Goal: Task Accomplishment & Management: Use online tool/utility

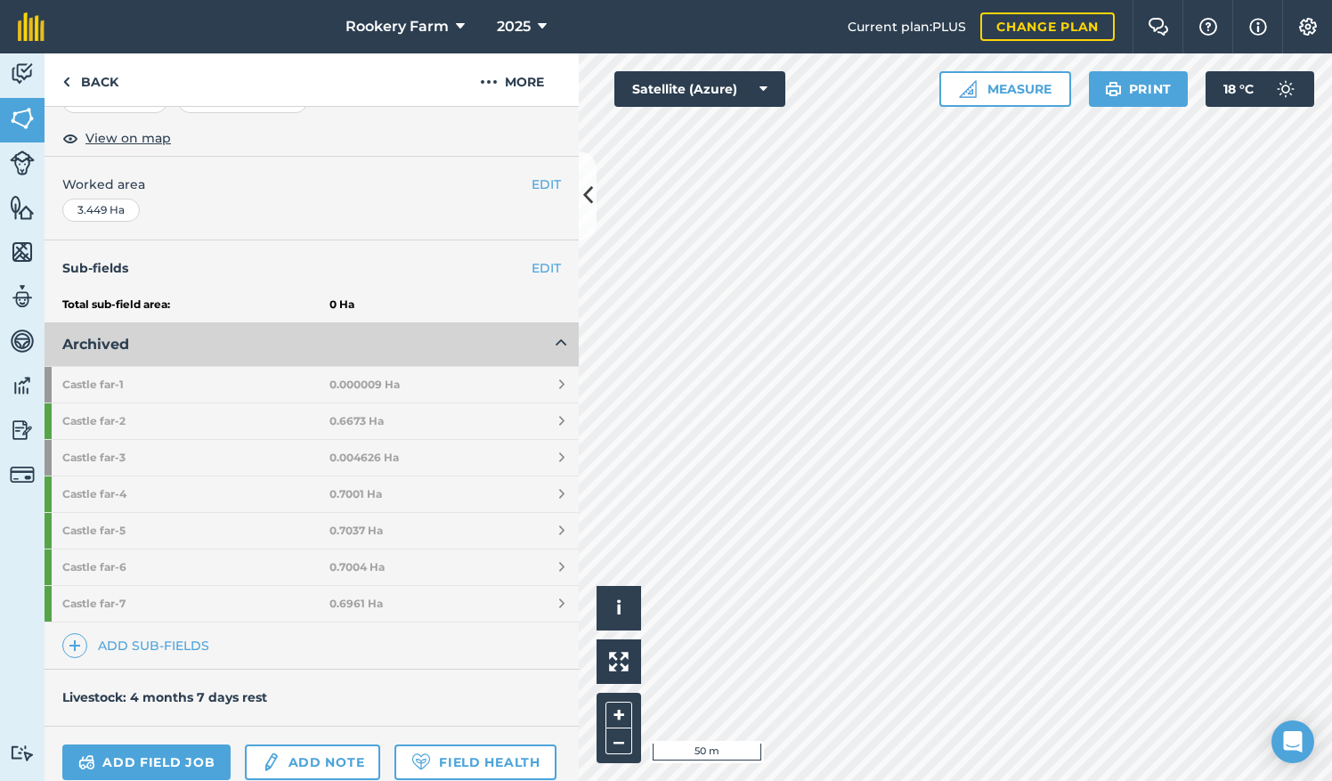
scroll to position [310, 0]
click at [128, 636] on link "Add sub-fields" at bounding box center [139, 645] width 154 height 25
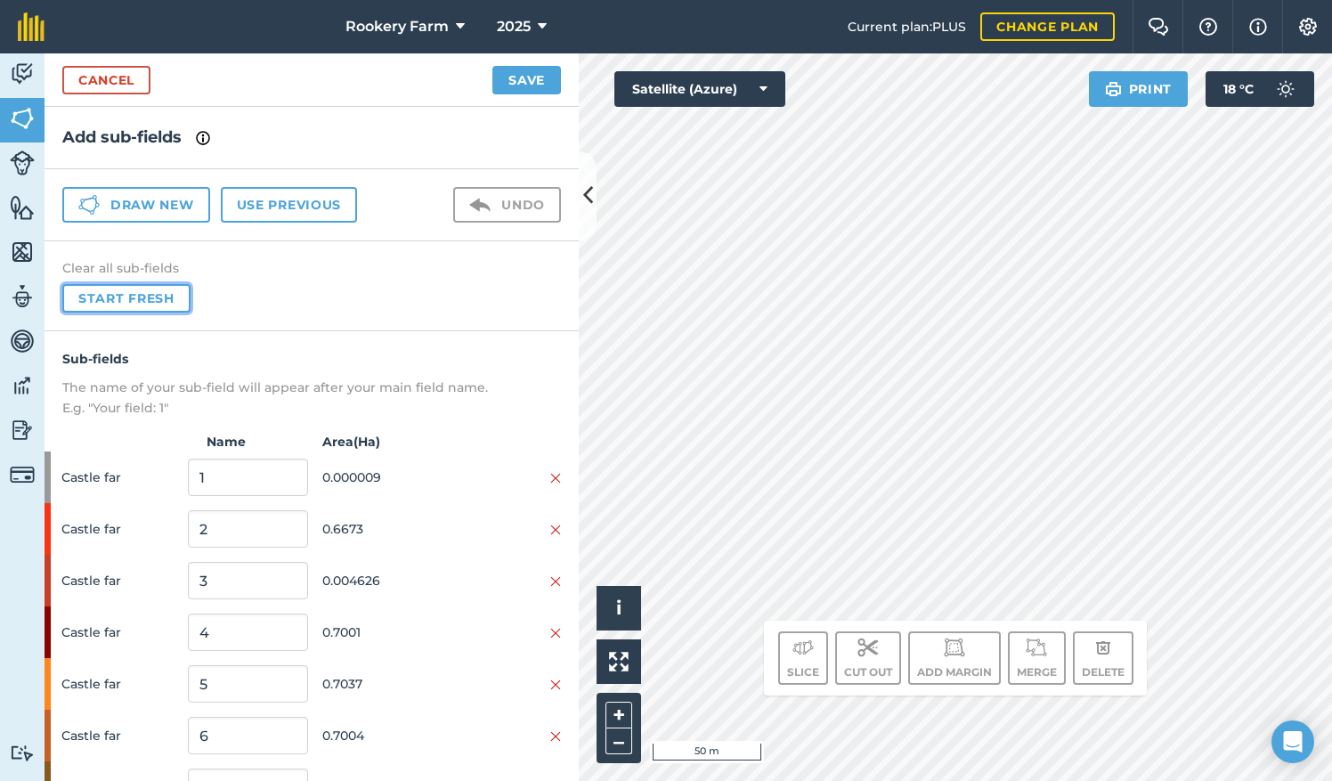
click at [118, 296] on button "Start fresh" at bounding box center [126, 298] width 128 height 28
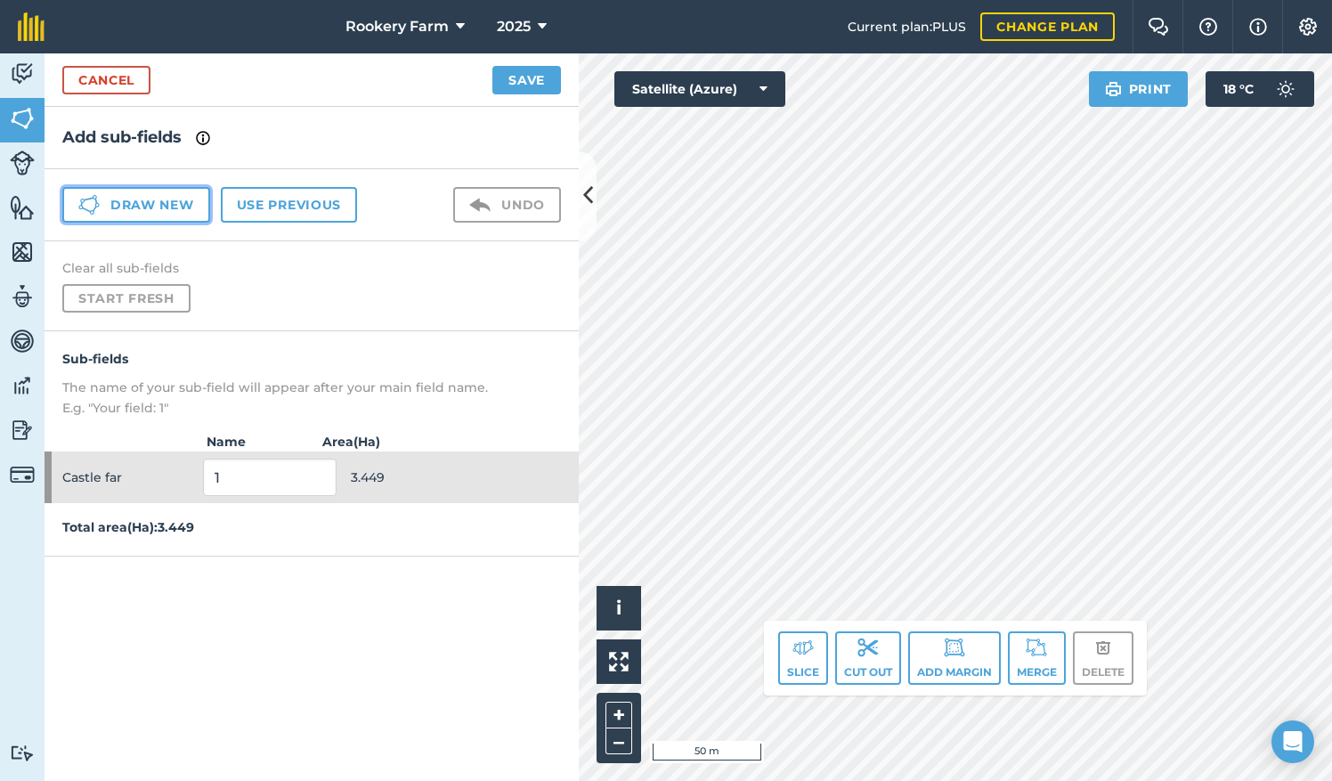
click at [189, 204] on button "Draw new" at bounding box center [136, 205] width 148 height 36
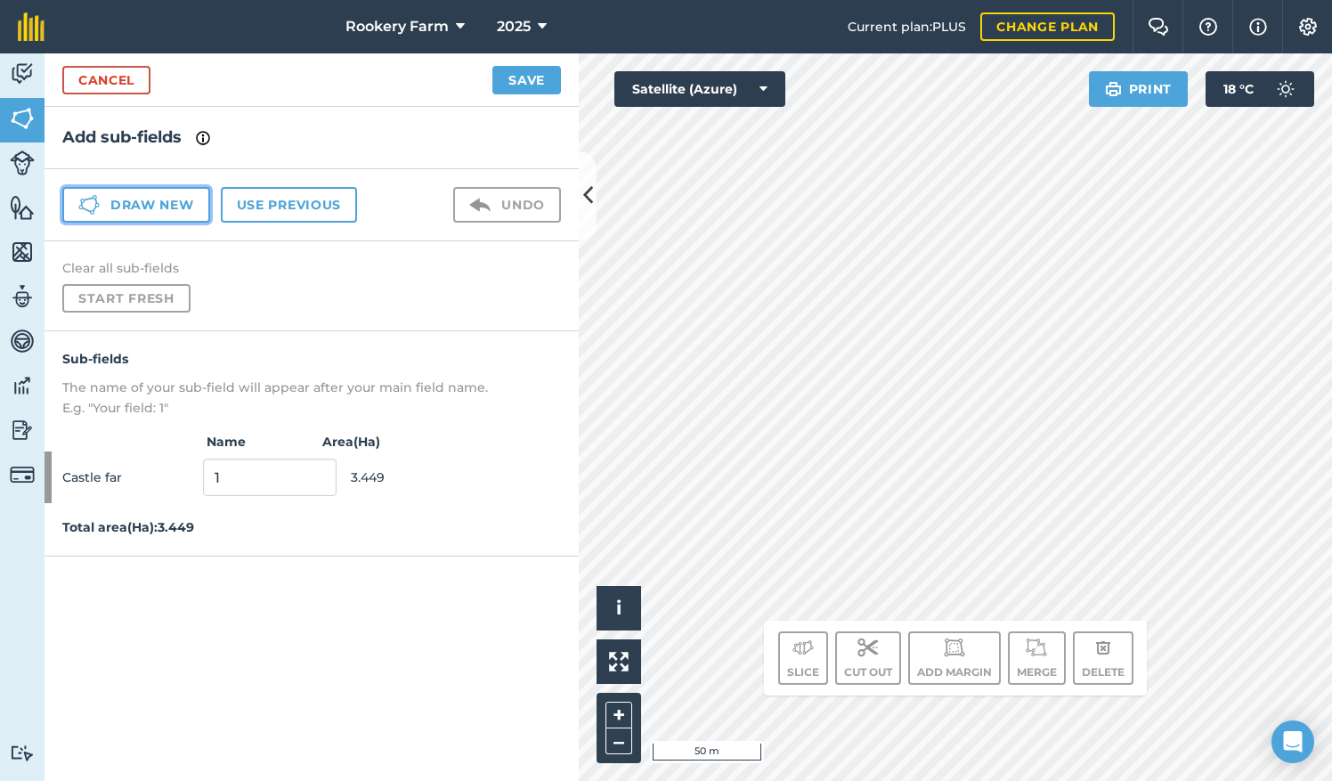
click at [182, 215] on button "Draw new" at bounding box center [136, 205] width 148 height 36
click at [179, 207] on button "Draw new" at bounding box center [136, 205] width 148 height 36
click at [164, 200] on button "Draw new" at bounding box center [136, 205] width 148 height 36
click at [128, 81] on link "Cancel" at bounding box center [106, 80] width 88 height 28
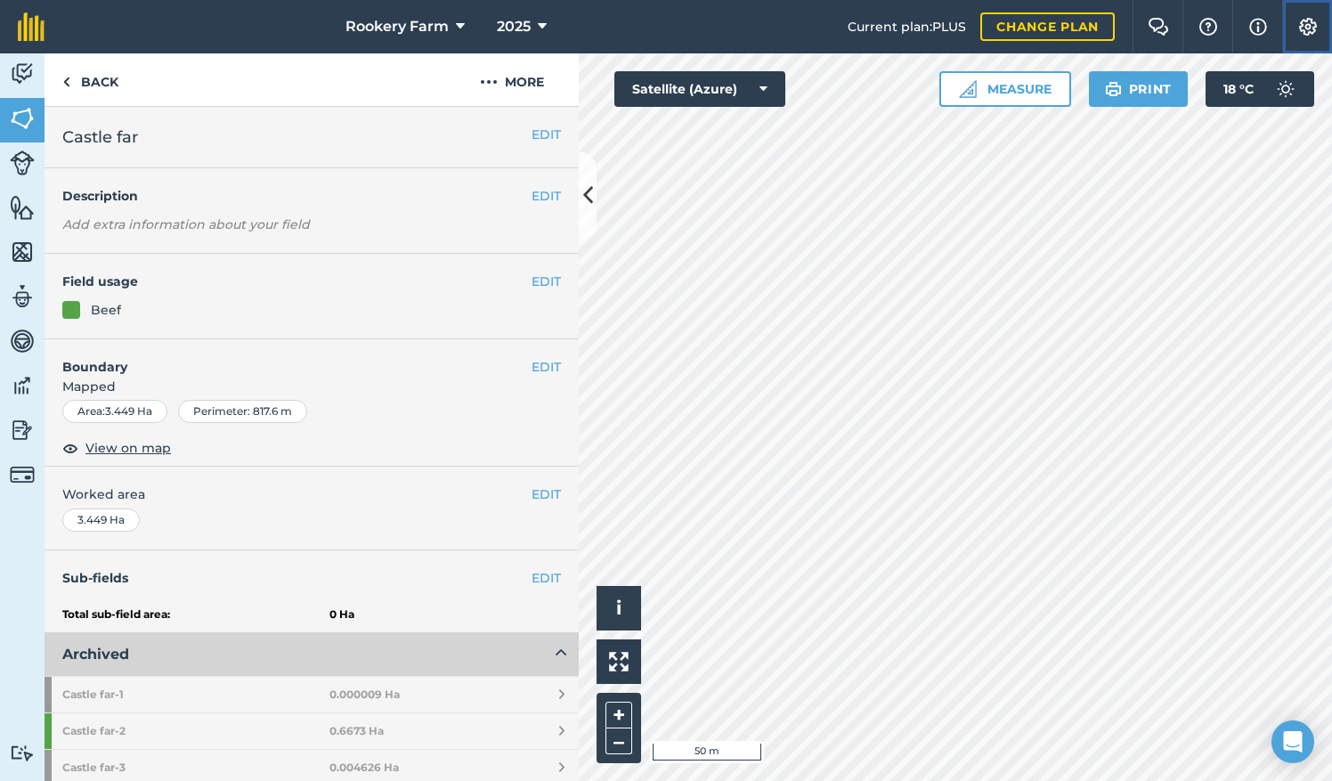
click at [1307, 32] on img at bounding box center [1307, 27] width 21 height 18
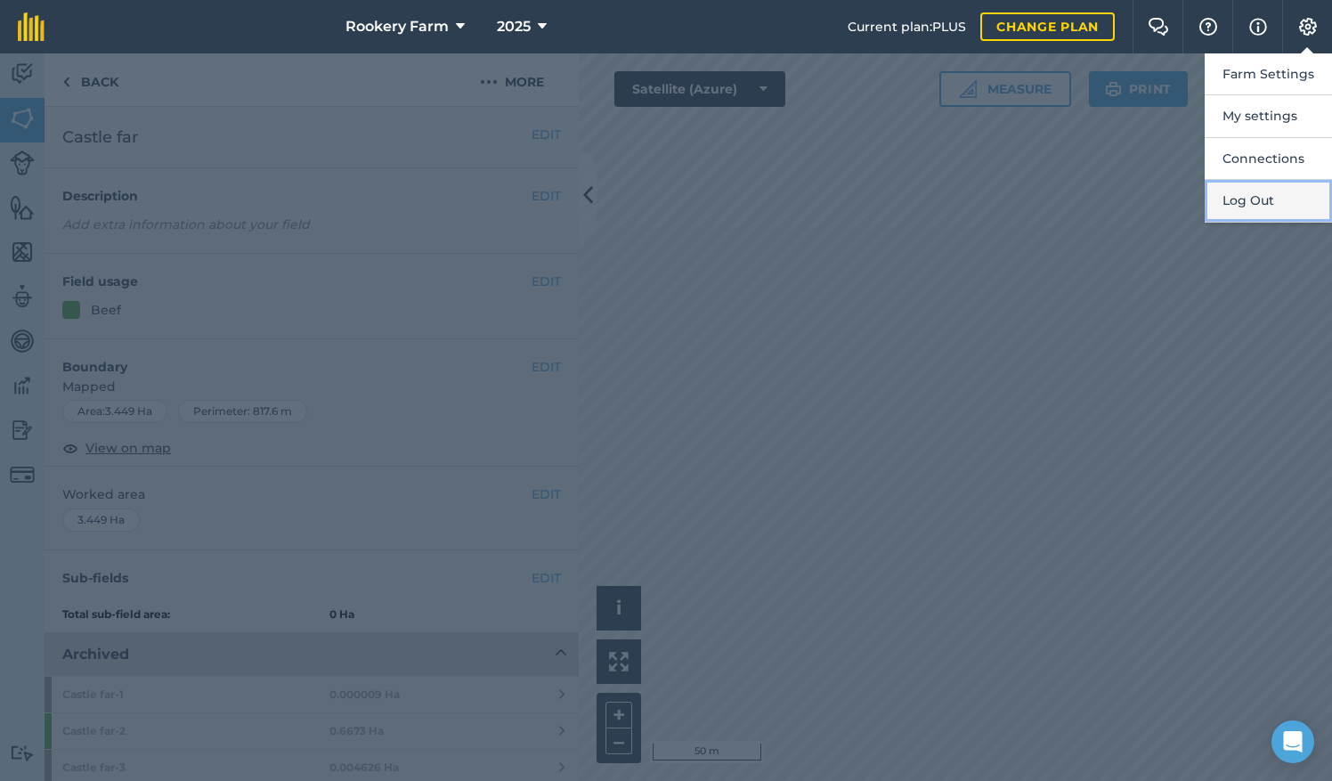
click at [1262, 191] on button "Log Out" at bounding box center [1268, 201] width 127 height 42
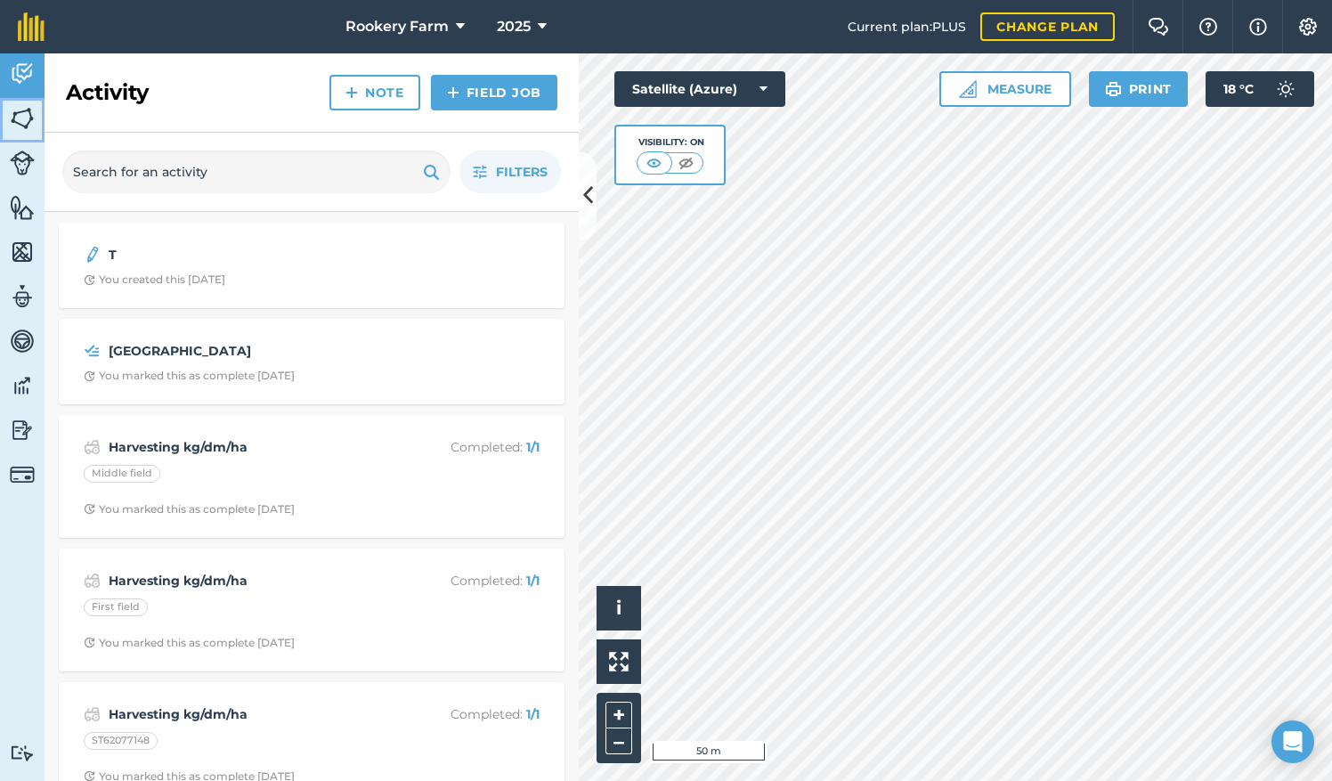
click at [25, 110] on img at bounding box center [22, 118] width 25 height 27
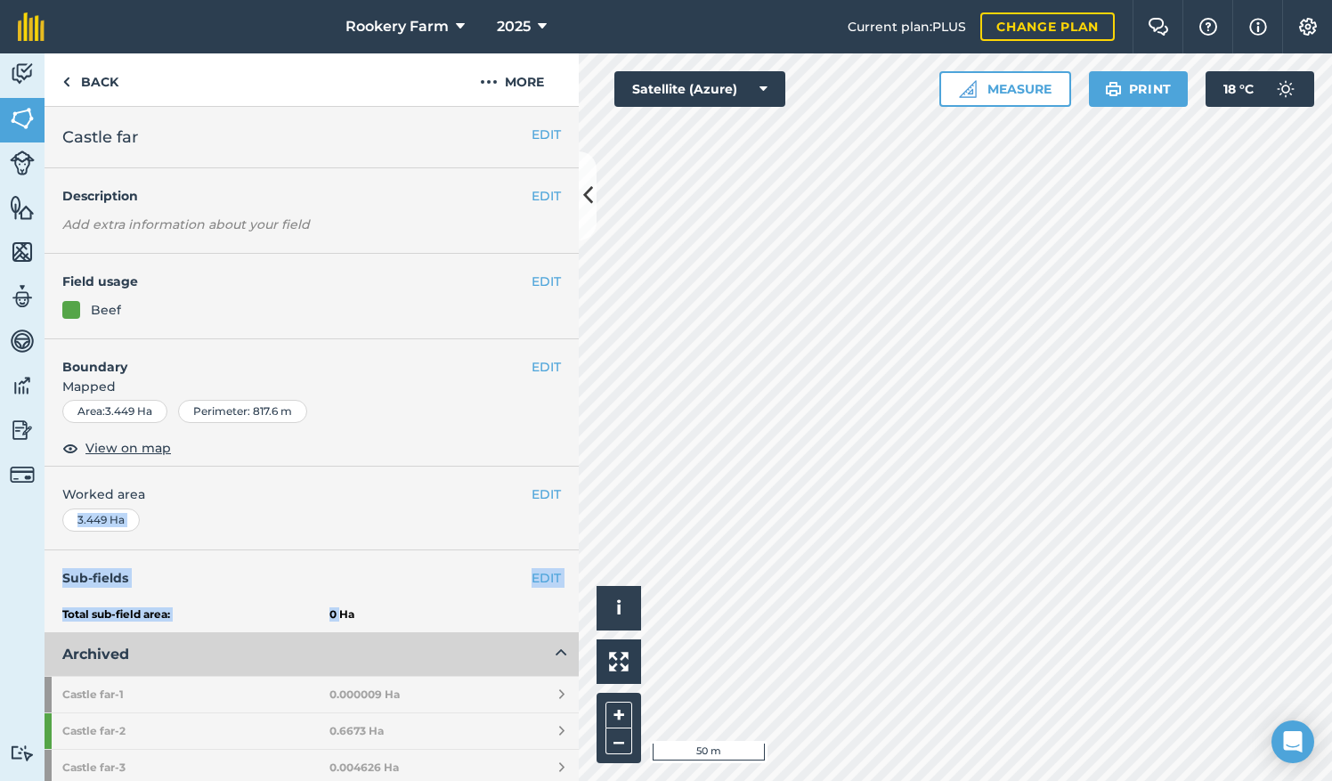
drag, startPoint x: 336, startPoint y: 592, endPoint x: 344, endPoint y: 479, distance: 113.4
click at [344, 479] on div "EDIT Castle far EDIT Description Add extra information about your field EDIT Fi…" at bounding box center [312, 444] width 534 height 674
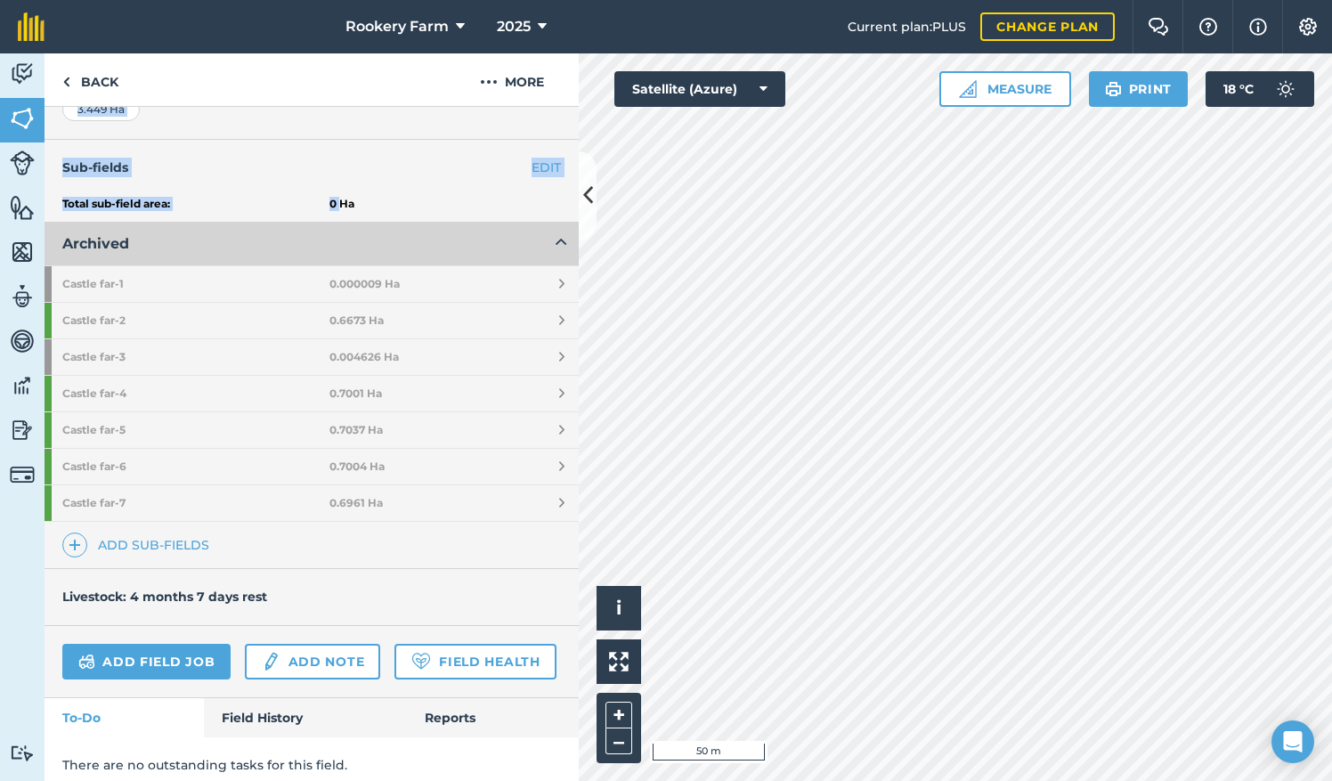
scroll to position [465, 0]
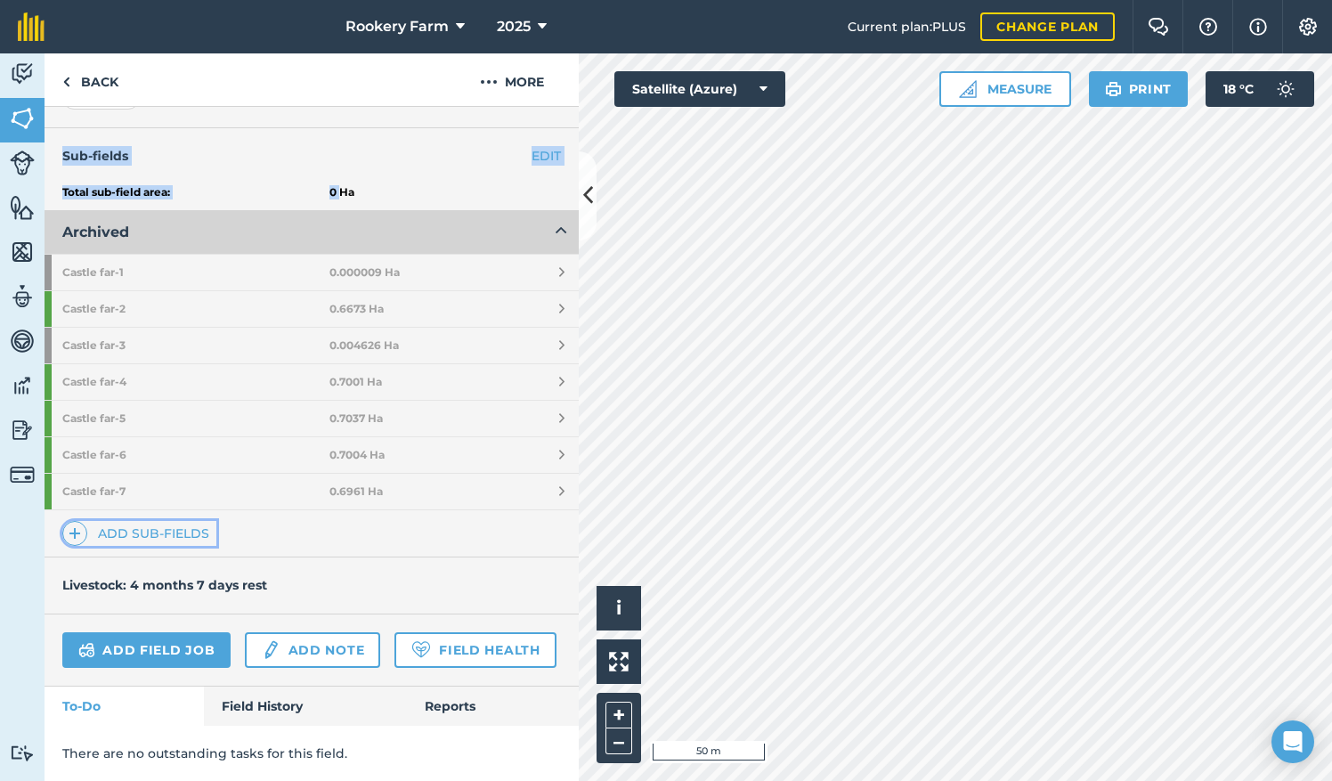
click at [137, 521] on link "Add sub-fields" at bounding box center [139, 533] width 154 height 25
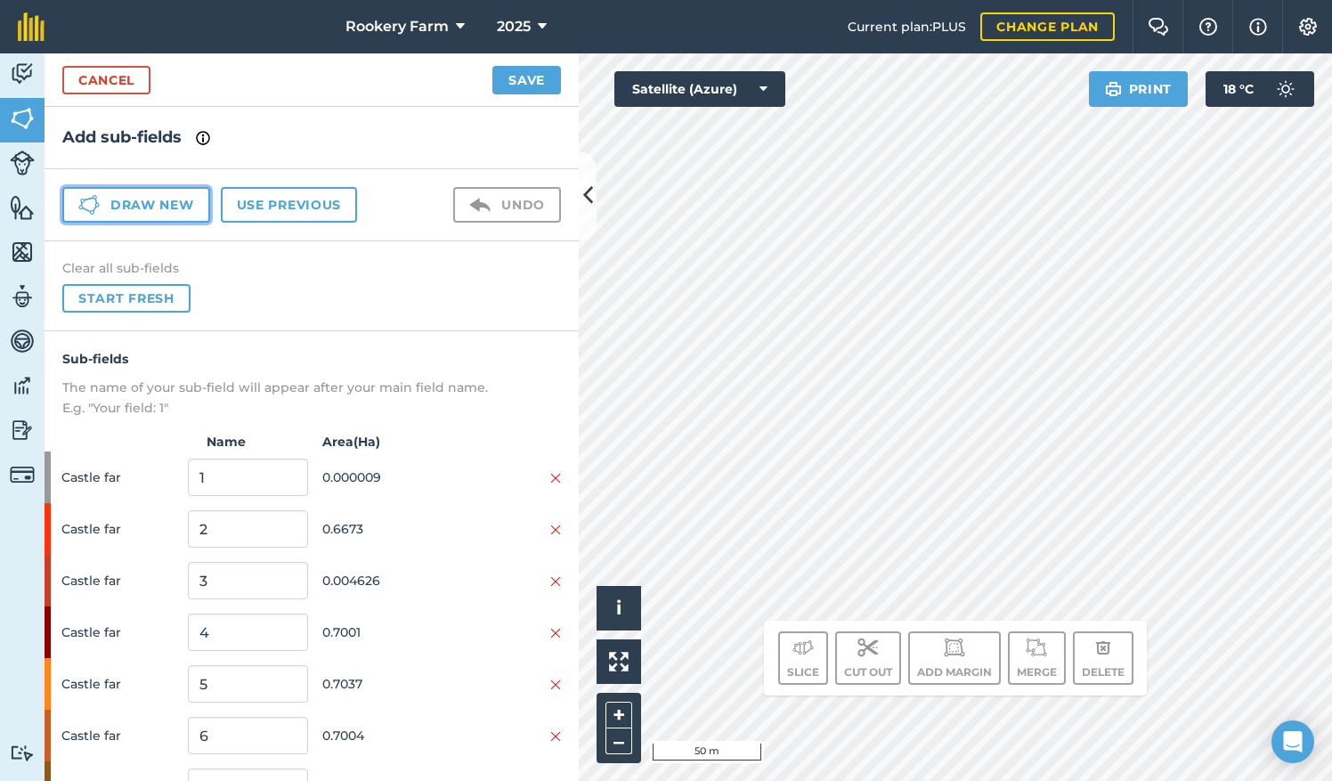
click at [189, 206] on button "Draw new" at bounding box center [136, 205] width 148 height 36
click at [175, 301] on button "Start fresh" at bounding box center [126, 298] width 128 height 28
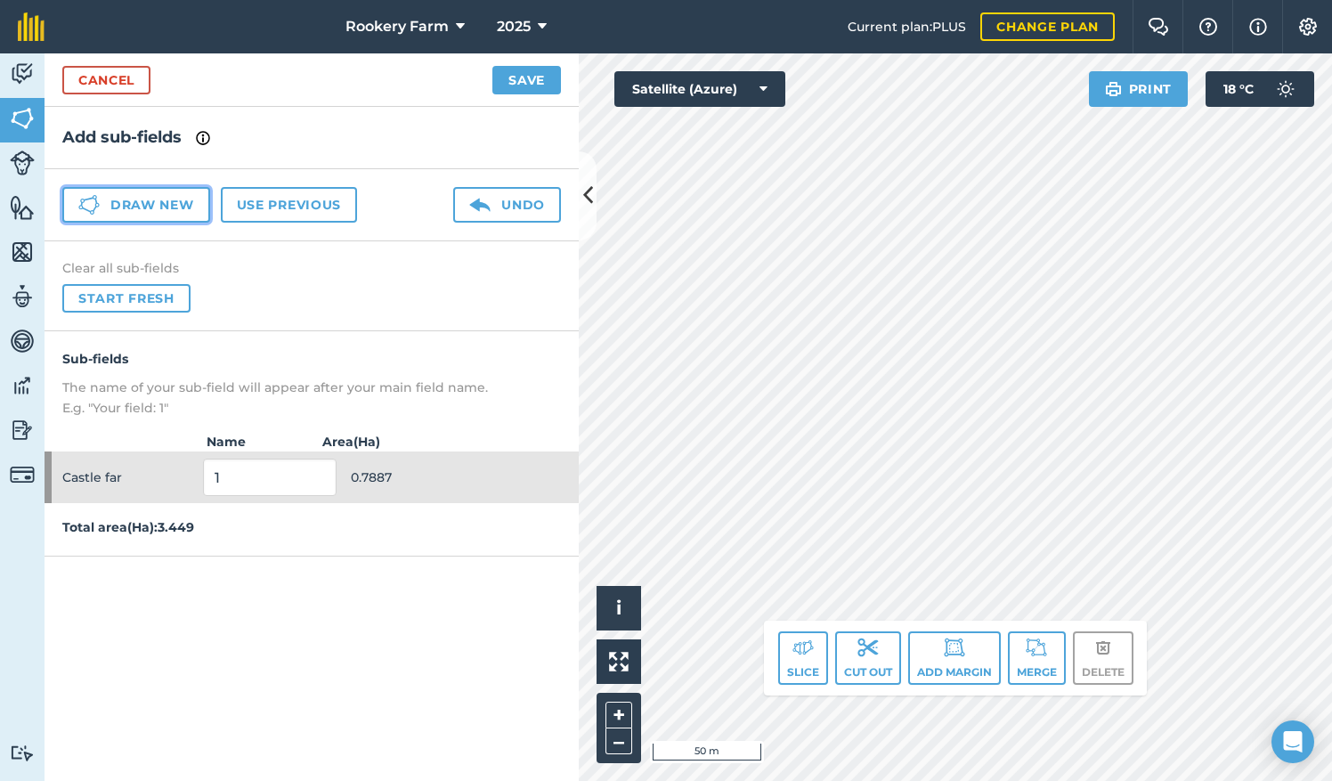
click at [155, 207] on button "Draw new" at bounding box center [136, 205] width 148 height 36
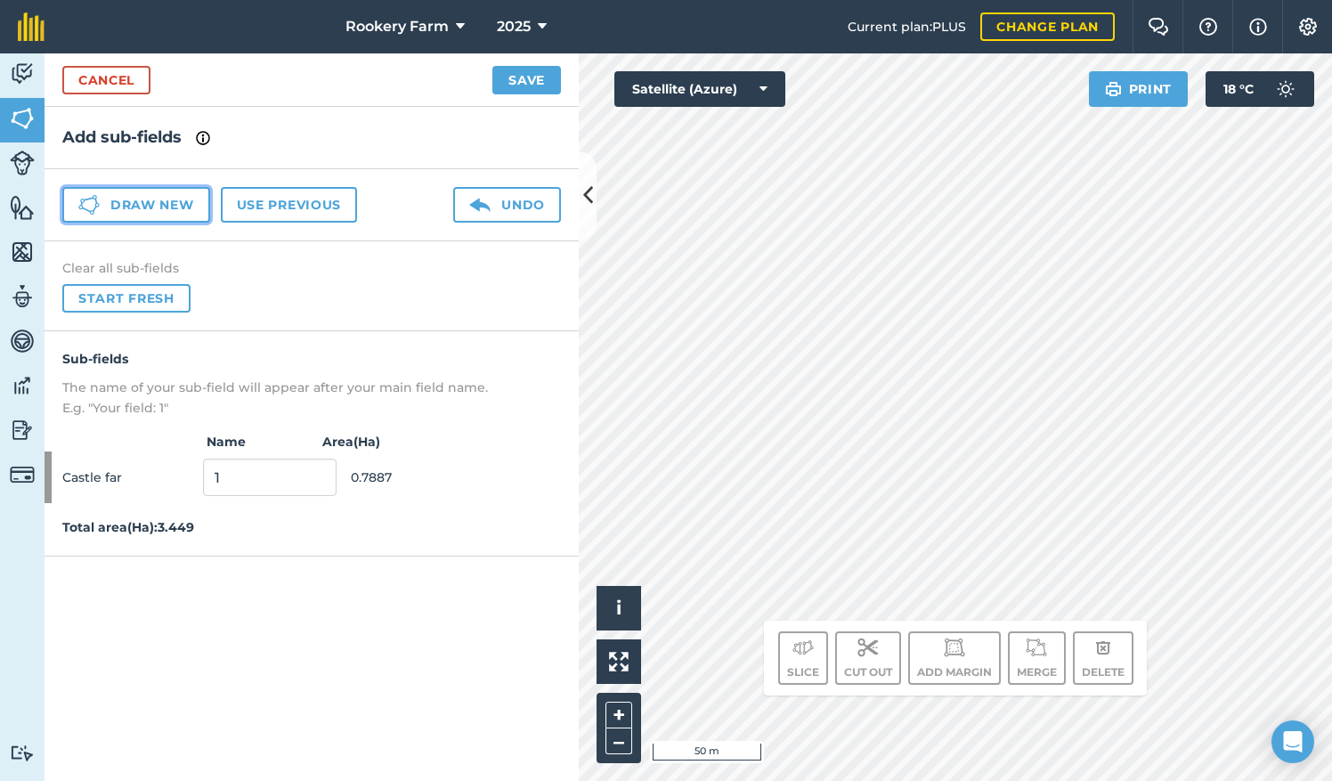
click at [196, 199] on button "Draw new" at bounding box center [136, 205] width 148 height 36
click at [205, 202] on button "Draw new" at bounding box center [136, 205] width 148 height 36
click at [188, 212] on button "Draw new" at bounding box center [136, 205] width 148 height 36
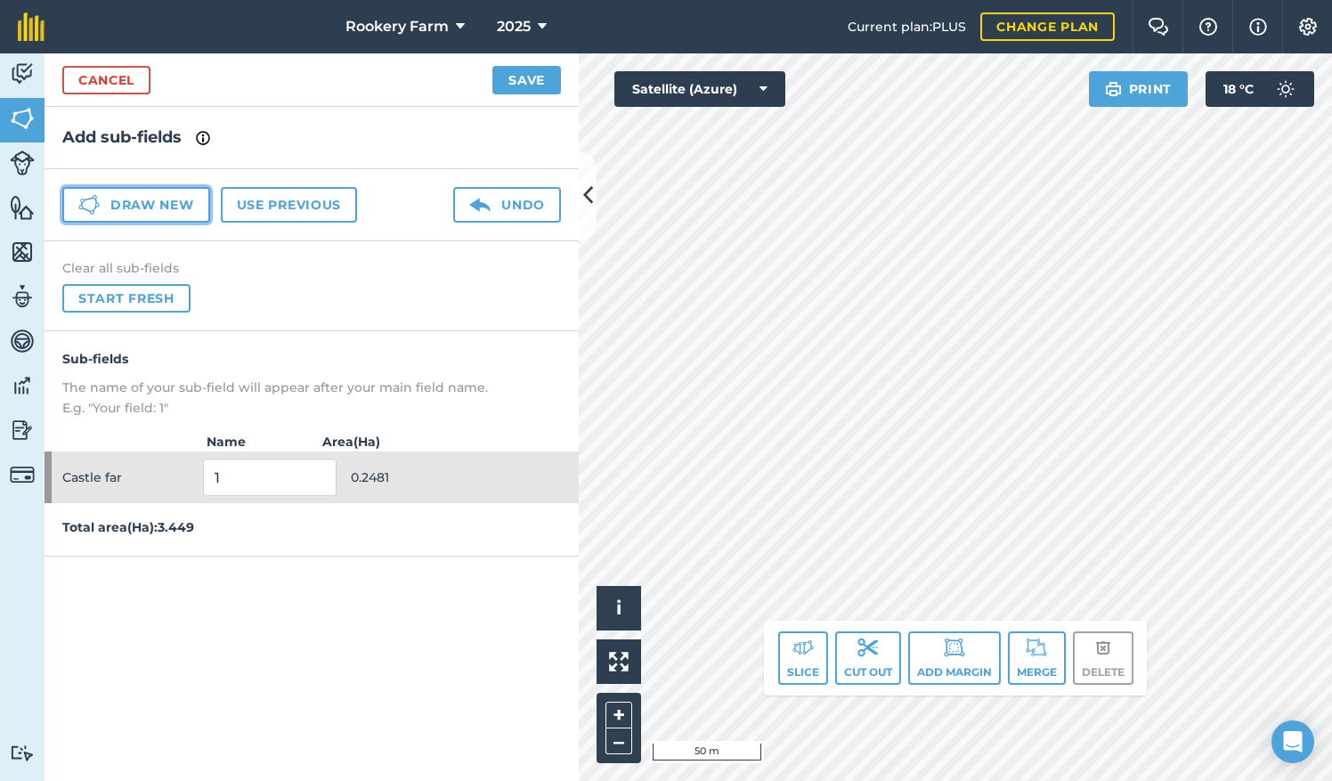
click at [199, 208] on button "Draw new" at bounding box center [136, 205] width 148 height 36
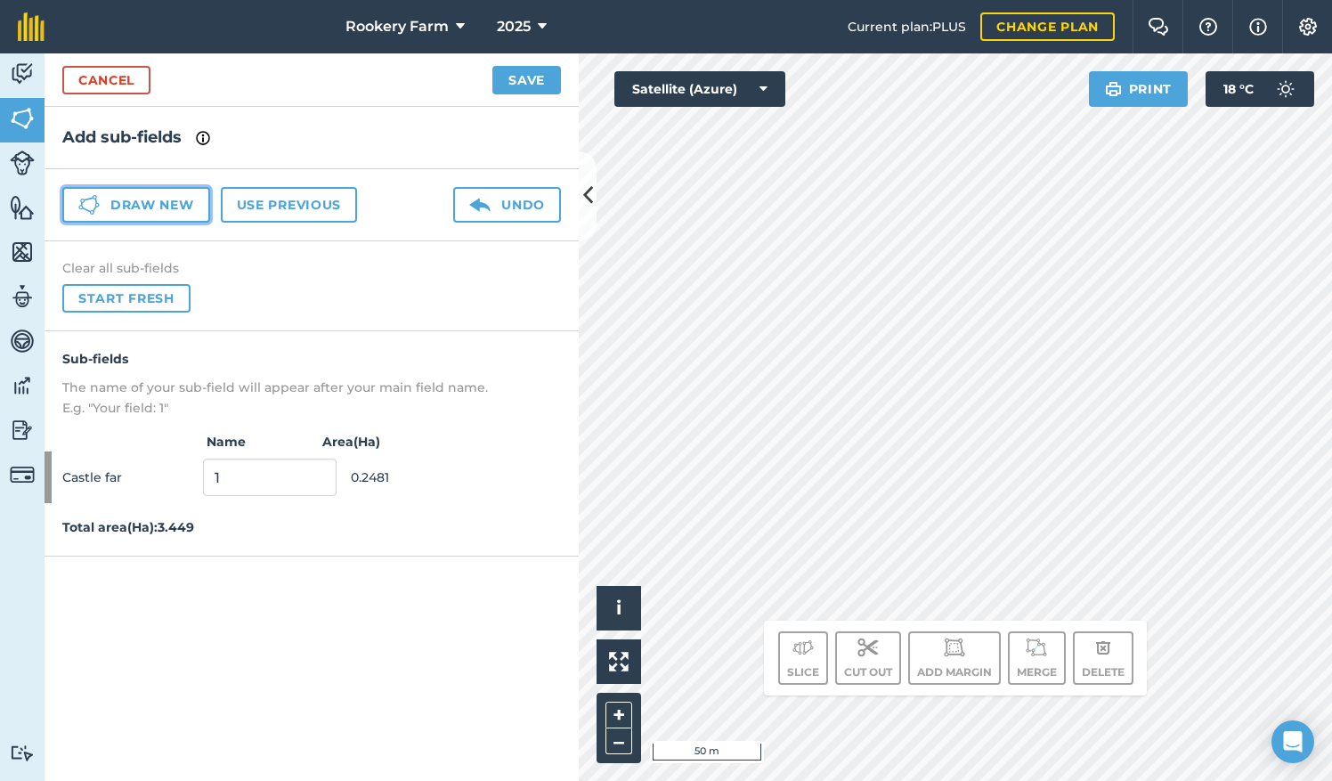
click at [196, 207] on button "Draw new" at bounding box center [136, 205] width 148 height 36
click at [191, 208] on button "Draw new" at bounding box center [136, 205] width 148 height 36
click at [174, 199] on button "Draw new" at bounding box center [136, 205] width 148 height 36
click at [151, 207] on button "Draw new" at bounding box center [136, 205] width 148 height 36
click at [111, 91] on link "Cancel" at bounding box center [106, 80] width 88 height 28
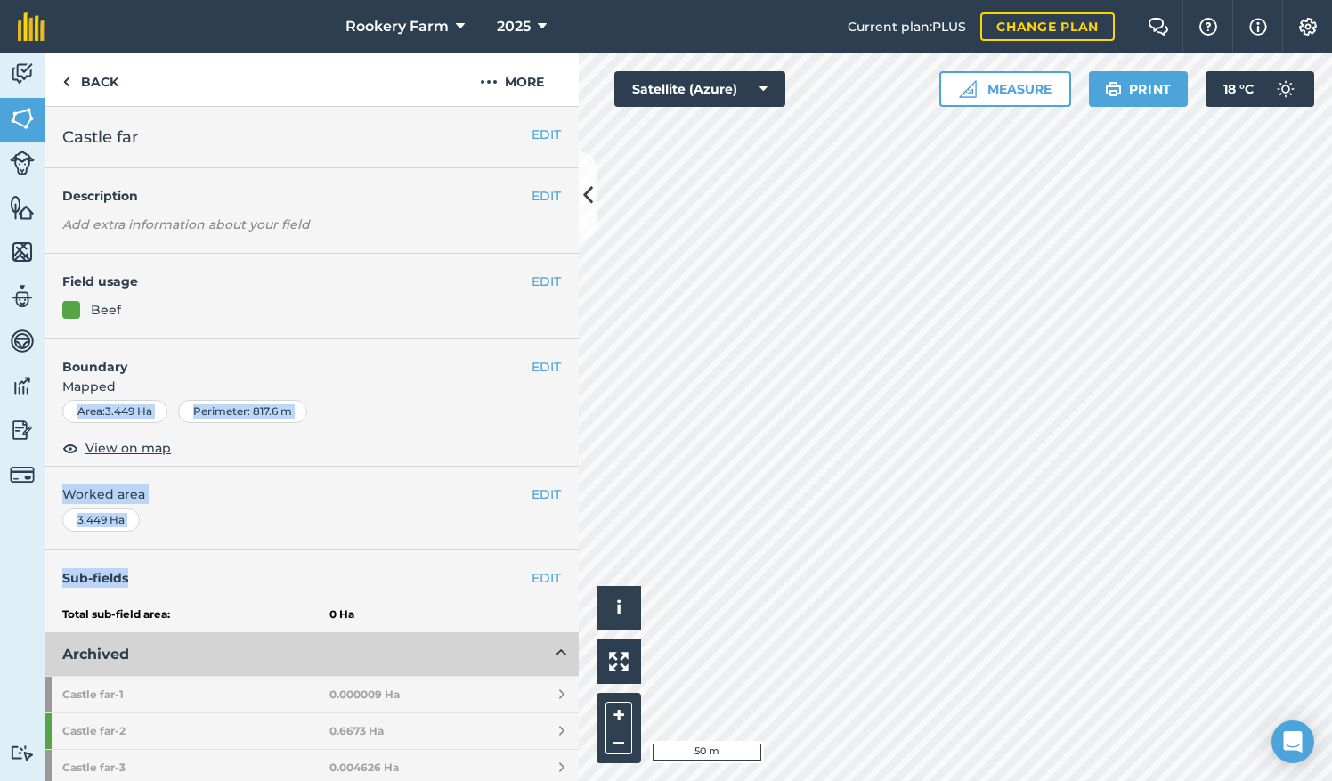
drag, startPoint x: 281, startPoint y: 553, endPoint x: 309, endPoint y: 385, distance: 170.5
click at [309, 385] on div "EDIT Castle far EDIT Description Add extra information about your field EDIT Fi…" at bounding box center [312, 444] width 534 height 674
drag, startPoint x: 309, startPoint y: 385, endPoint x: 403, endPoint y: 425, distance: 102.5
click at [362, 420] on div "Area : 3.449 Ha Perimeter : 817.6 m" at bounding box center [311, 411] width 499 height 23
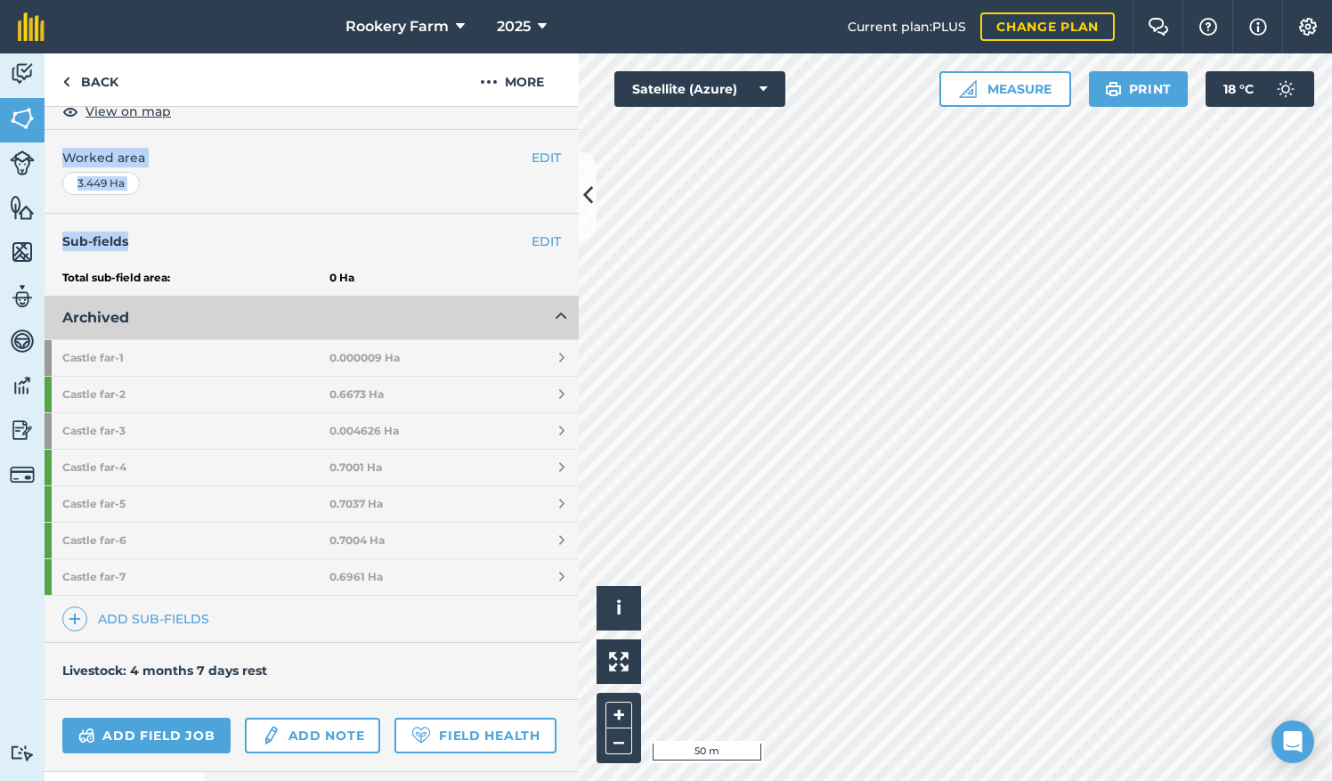
scroll to position [344, 0]
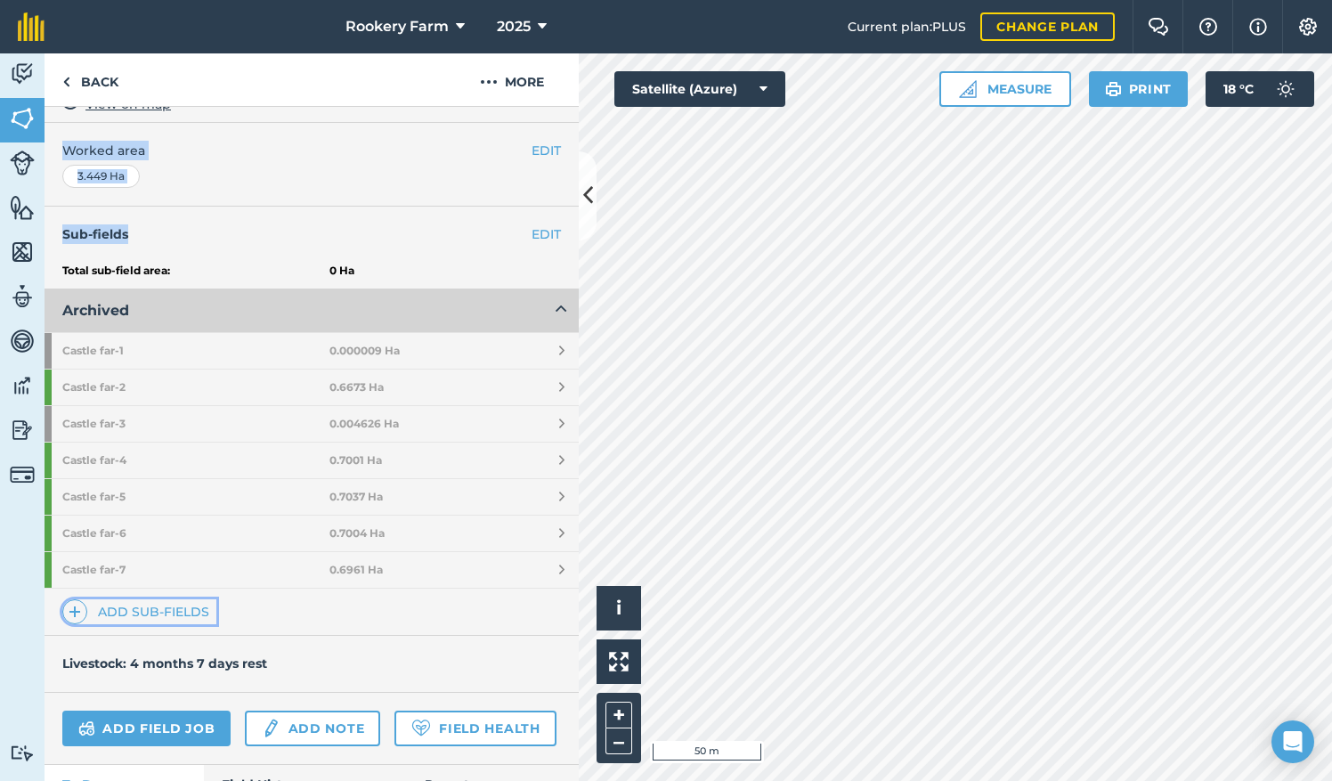
click at [130, 600] on link "Add sub-fields" at bounding box center [139, 611] width 154 height 25
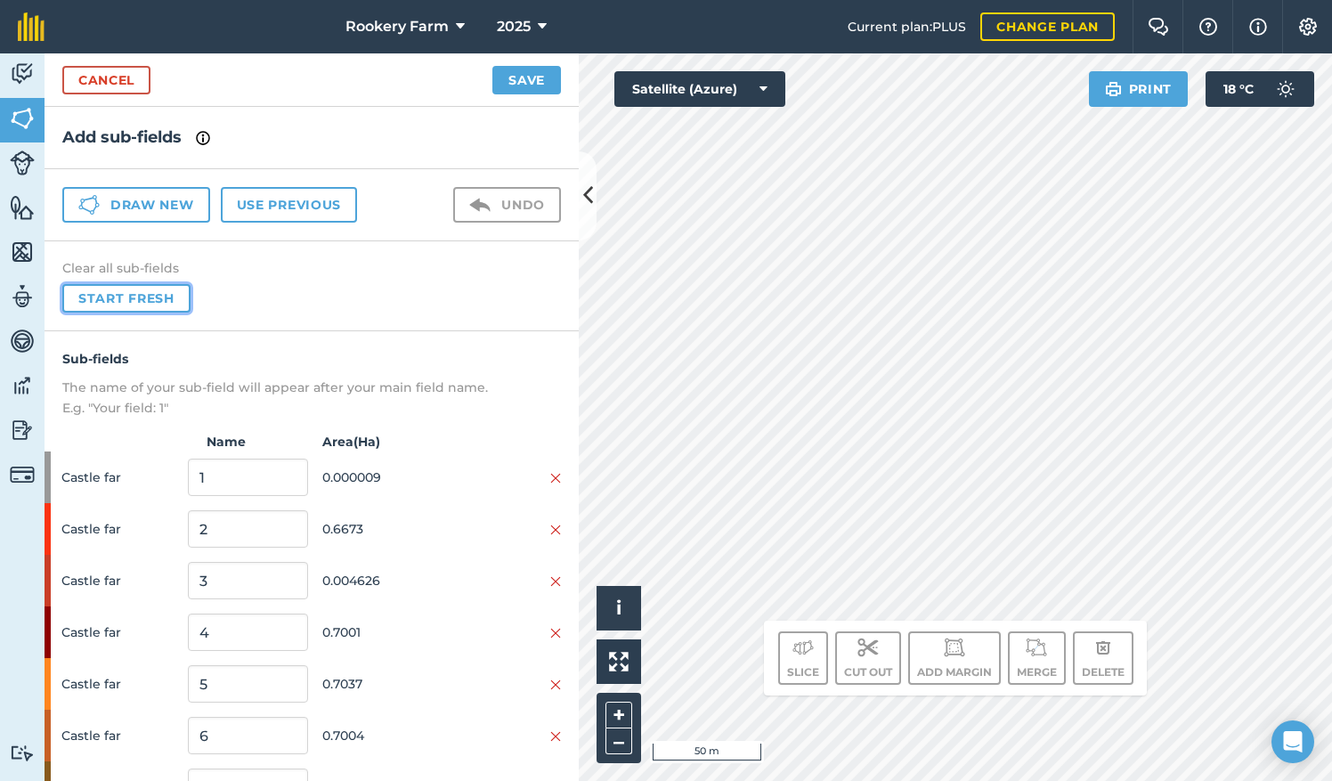
click at [169, 299] on button "Start fresh" at bounding box center [126, 298] width 128 height 28
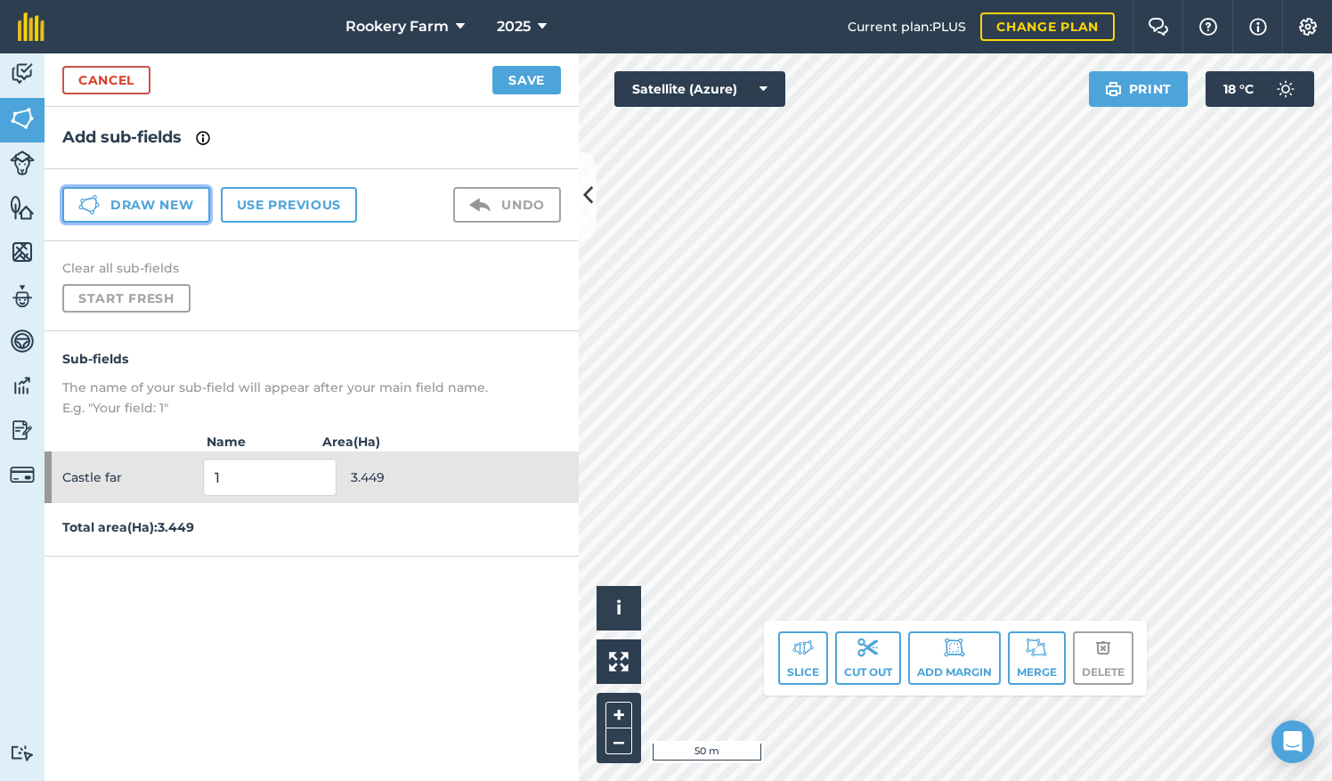
click at [187, 209] on button "Draw new" at bounding box center [136, 205] width 148 height 36
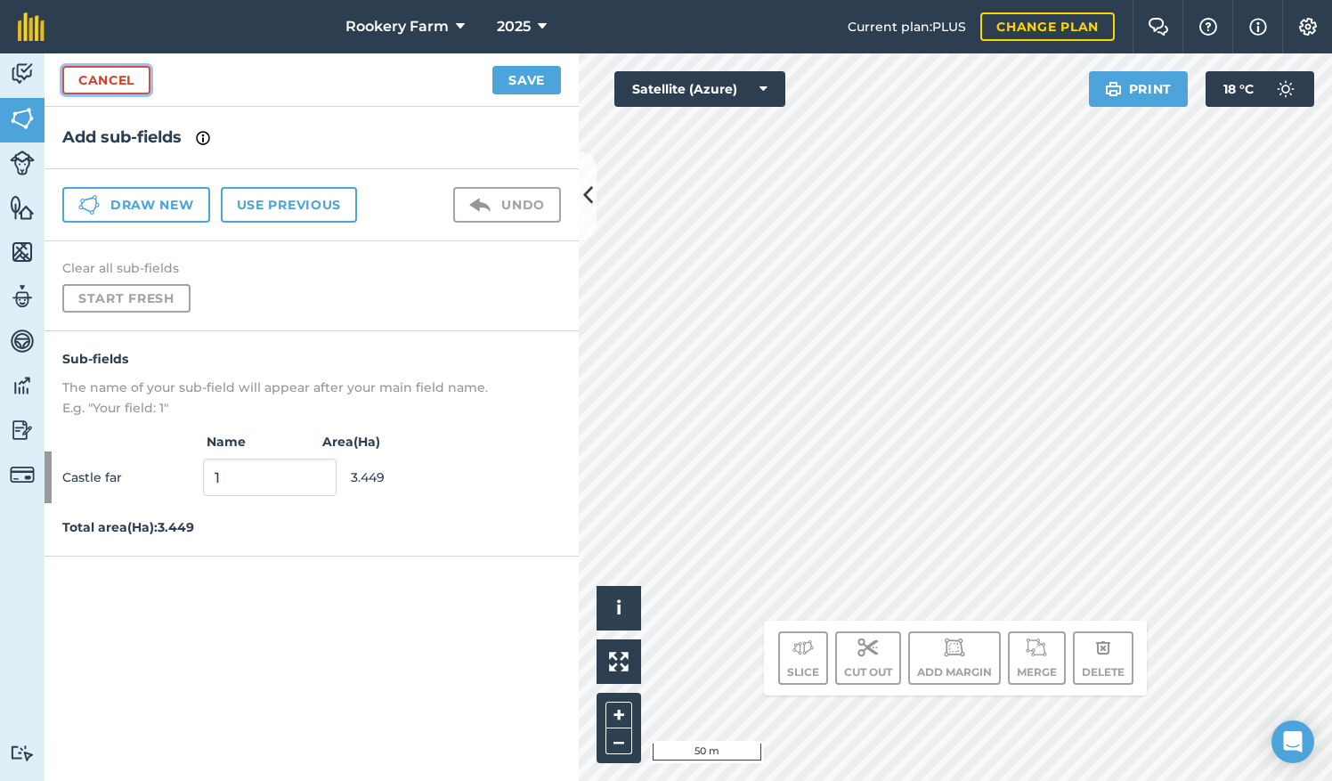
click at [123, 84] on link "Cancel" at bounding box center [106, 80] width 88 height 28
